Goal: Information Seeking & Learning: Find specific fact

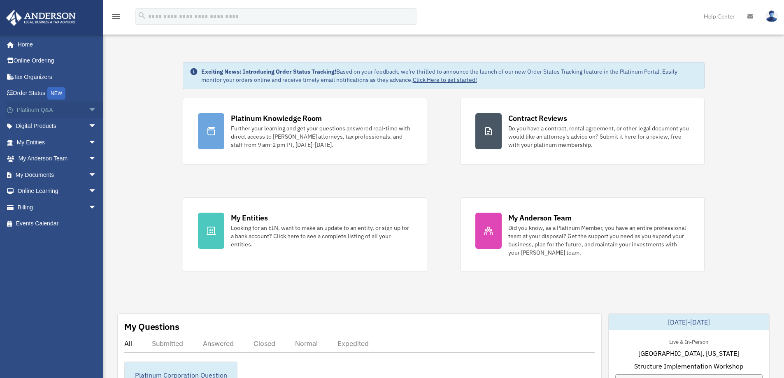
click at [44, 109] on link "Platinum Q&A arrow_drop_down" at bounding box center [57, 110] width 103 height 16
click at [89, 110] on span "arrow_drop_down" at bounding box center [97, 110] width 16 height 17
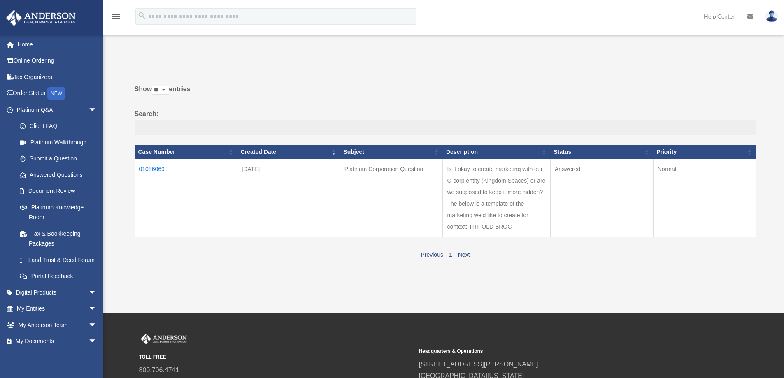
click at [152, 170] on td "01086069" at bounding box center [186, 198] width 103 height 78
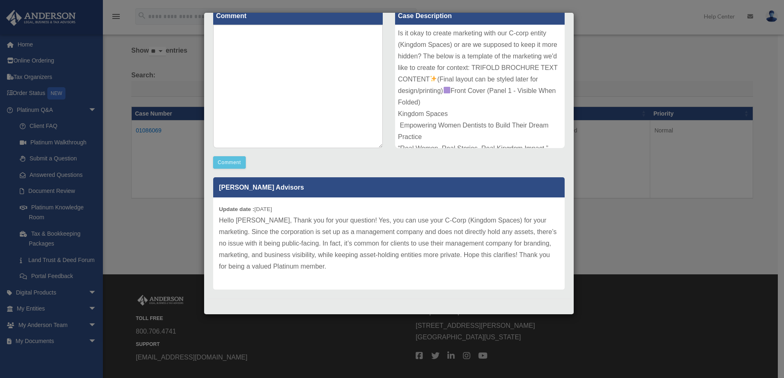
scroll to position [89, 0]
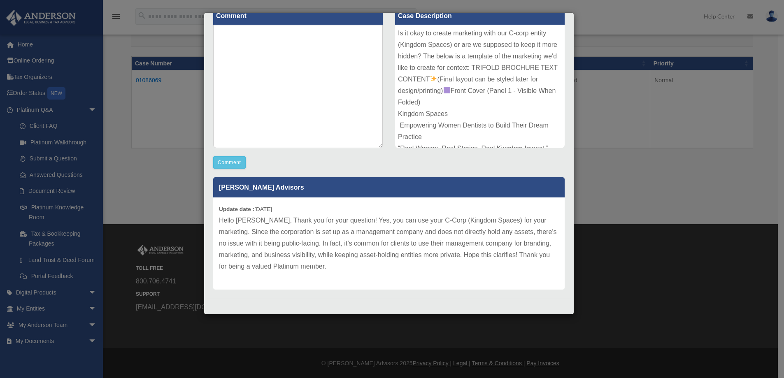
click at [605, 207] on div "Case Detail × Platinum Corporation Question Case Number 01086069 Created Date […" at bounding box center [392, 189] width 784 height 378
